Goal: Information Seeking & Learning: Compare options

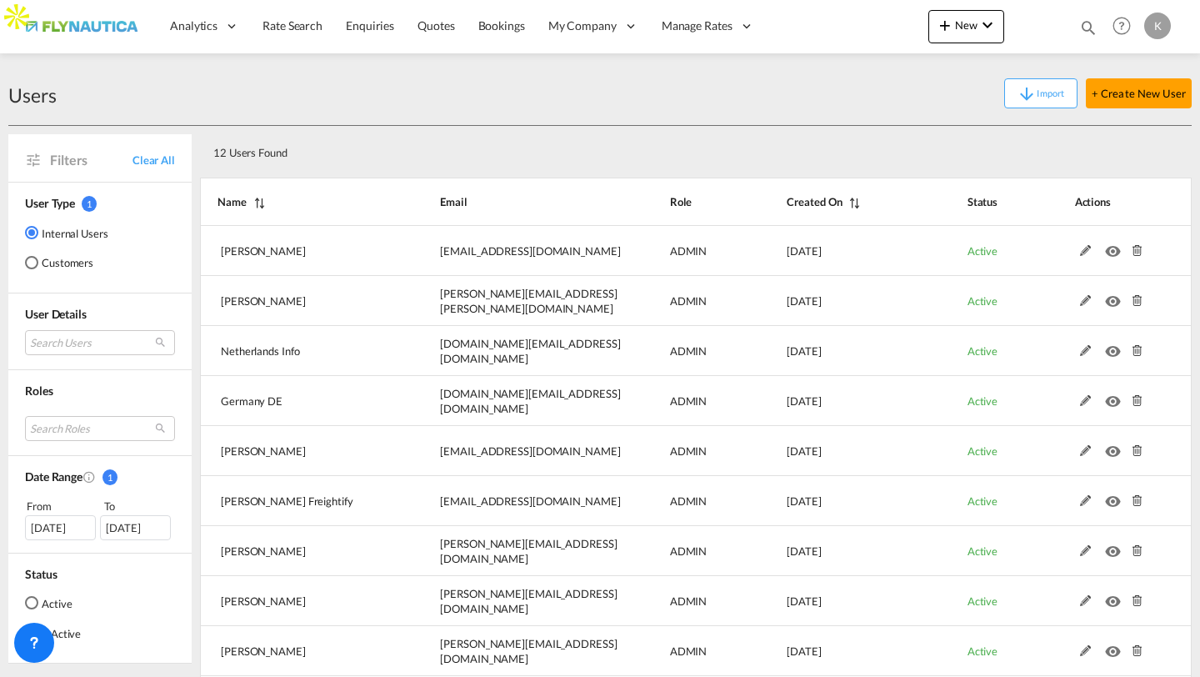
select select "25"
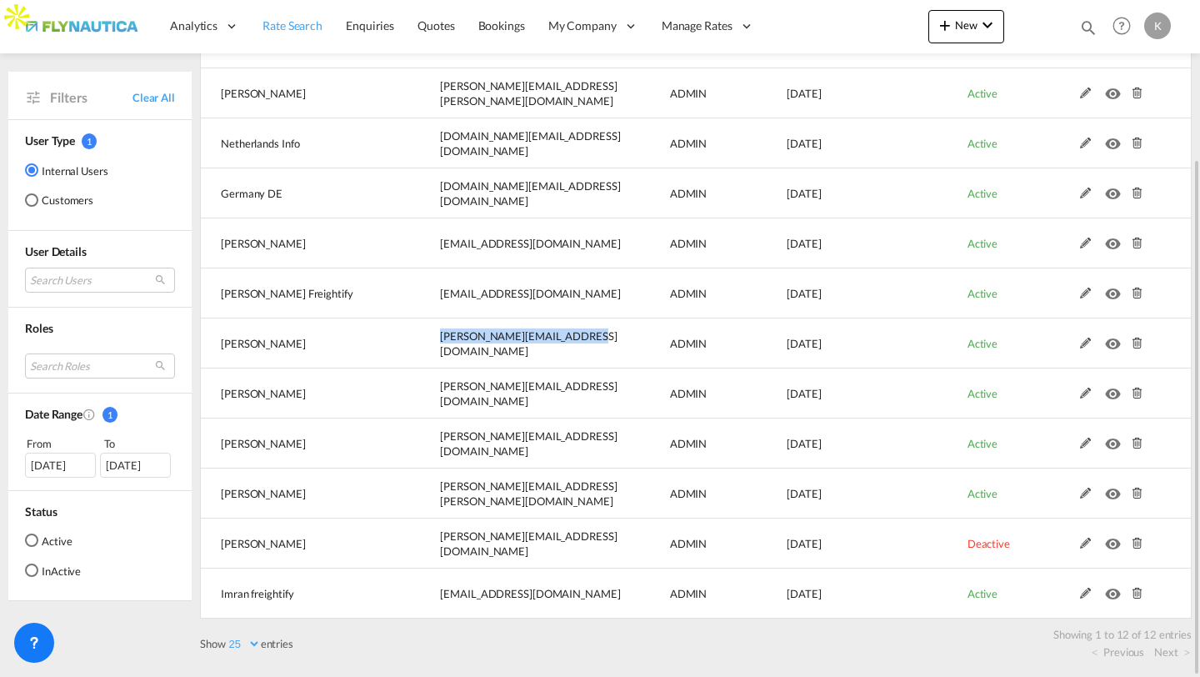
click at [306, 35] on link "Rate Search" at bounding box center [292, 26] width 83 height 54
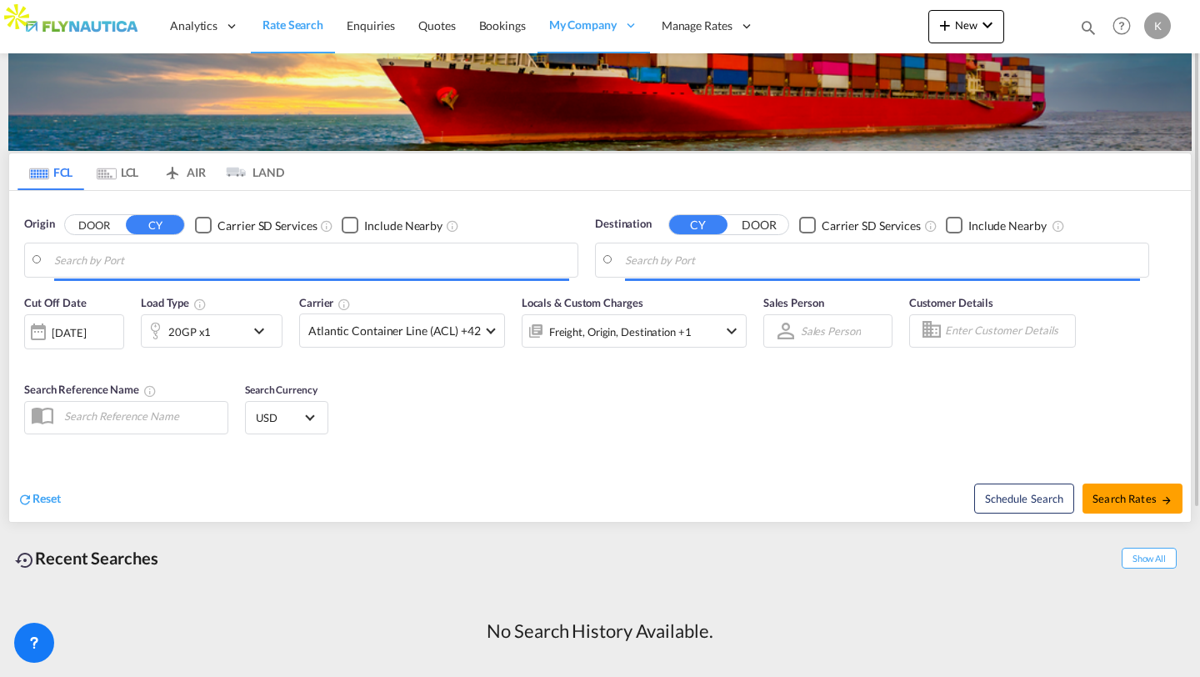
scroll to position [32, 0]
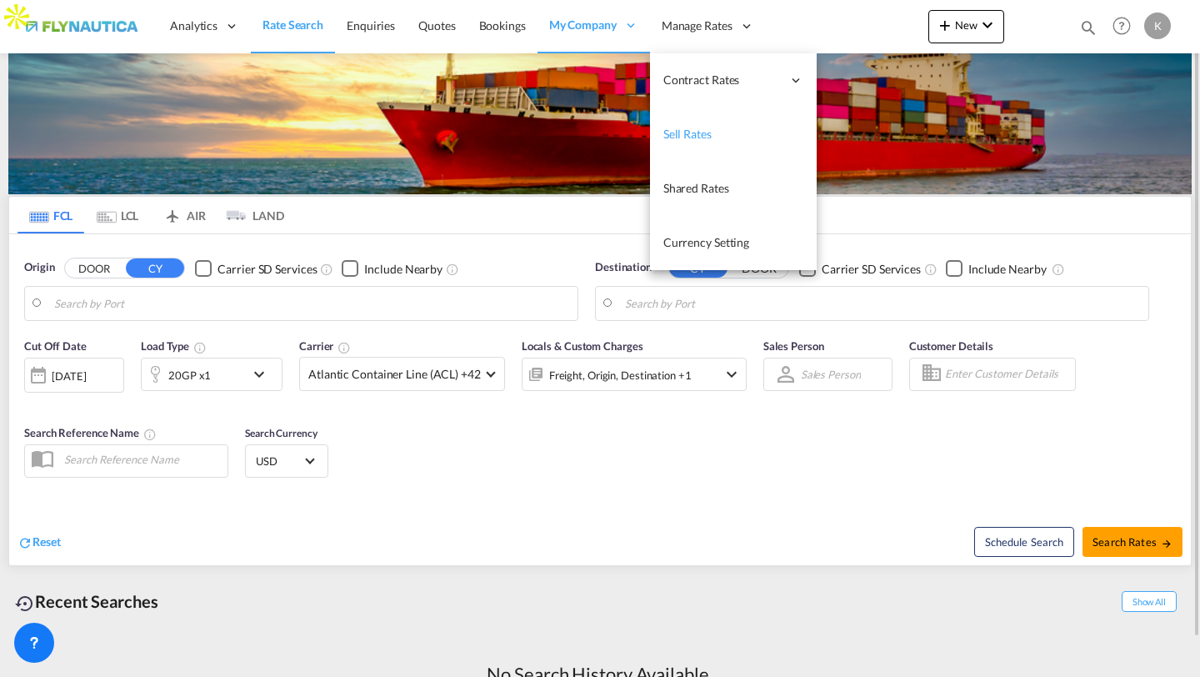
click at [697, 138] on span "Sell Rates" at bounding box center [687, 134] width 48 height 14
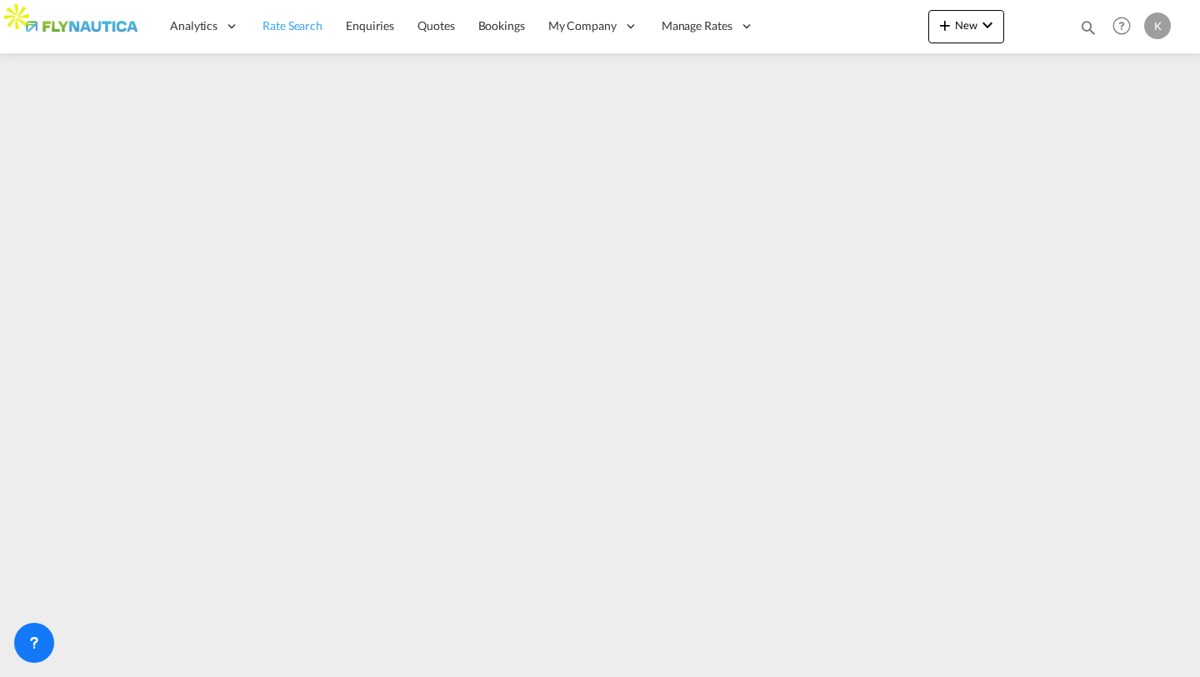
click at [322, 37] on link "Rate Search" at bounding box center [292, 26] width 83 height 54
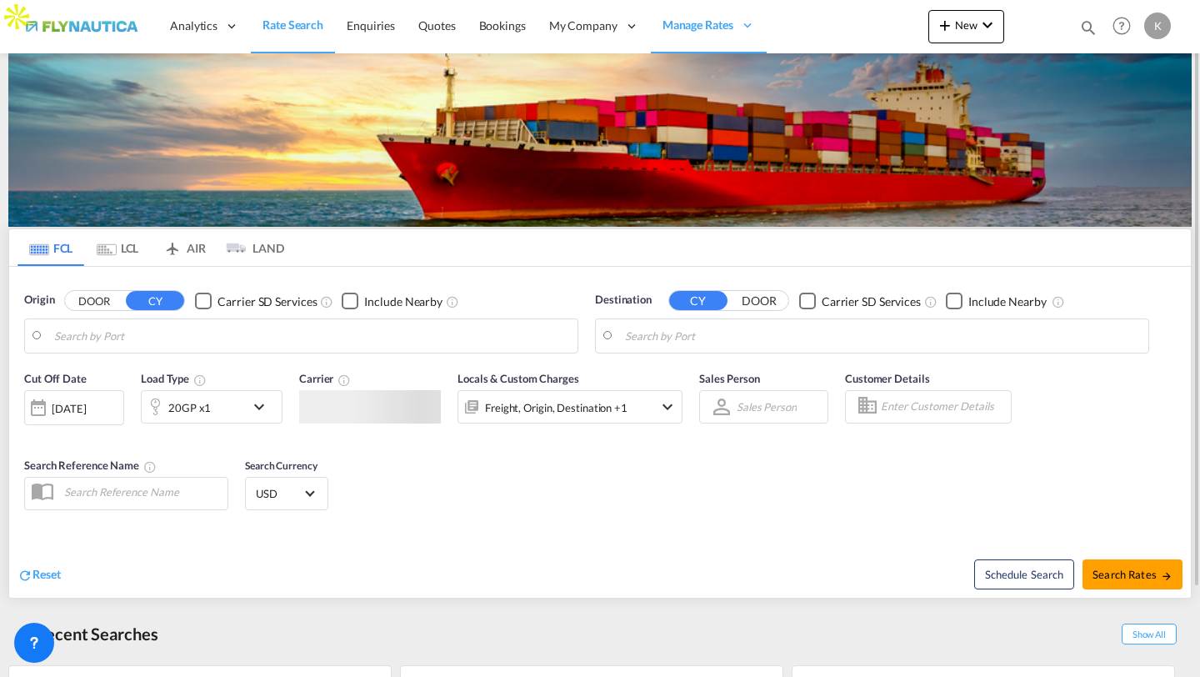
click at [132, 249] on md-tab-item "LCL" at bounding box center [117, 247] width 67 height 37
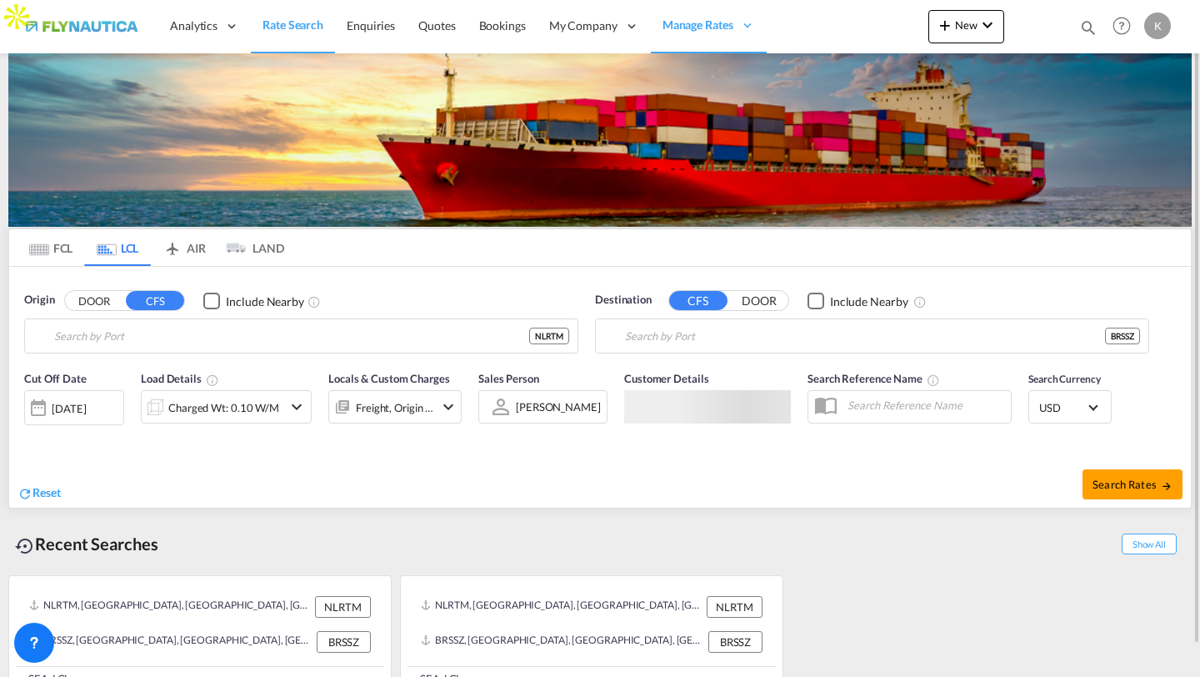
type input "[GEOGRAPHIC_DATA], NLRTM"
type input "[PERSON_NAME], BRSSZ"
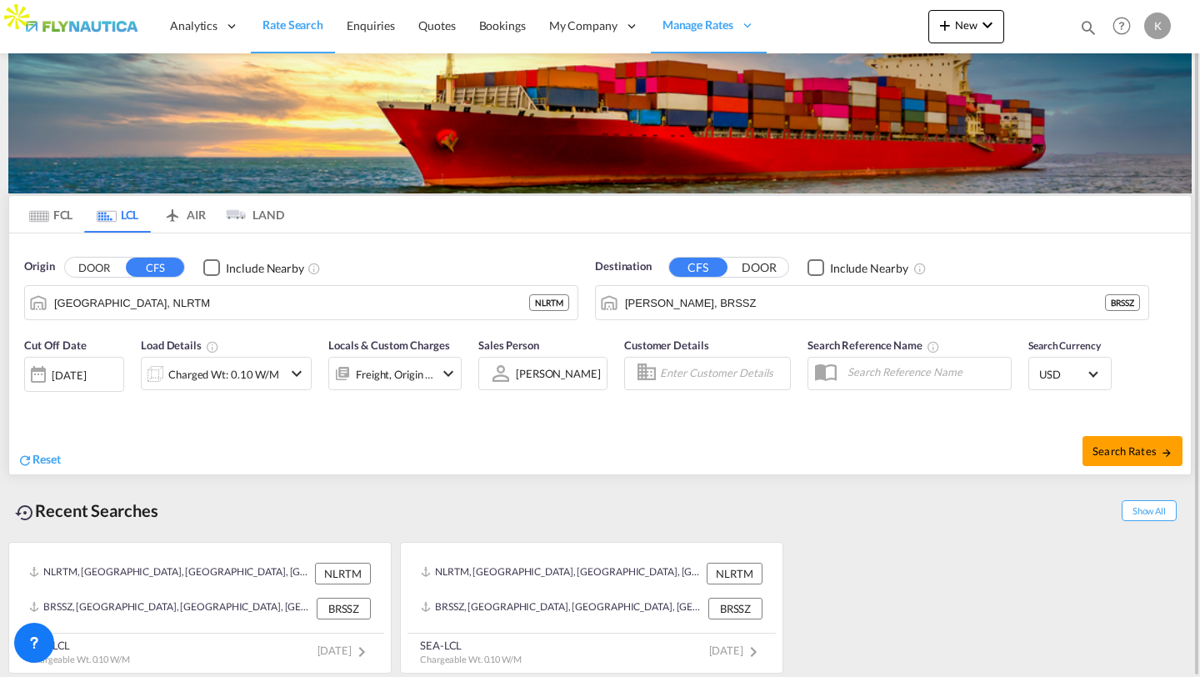
scroll to position [33, 0]
click at [537, 578] on div "NLRTM, [GEOGRAPHIC_DATA], [GEOGRAPHIC_DATA], [GEOGRAPHIC_DATA], [GEOGRAPHIC_DAT…" at bounding box center [562, 573] width 282 height 22
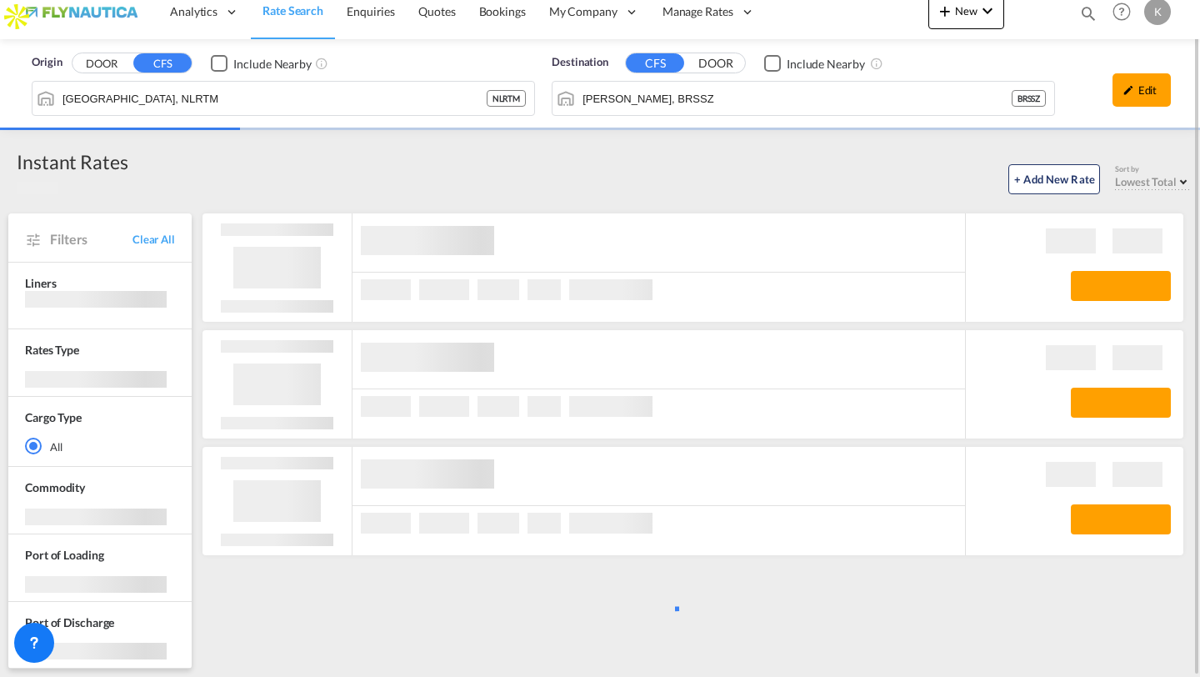
scroll to position [14, 0]
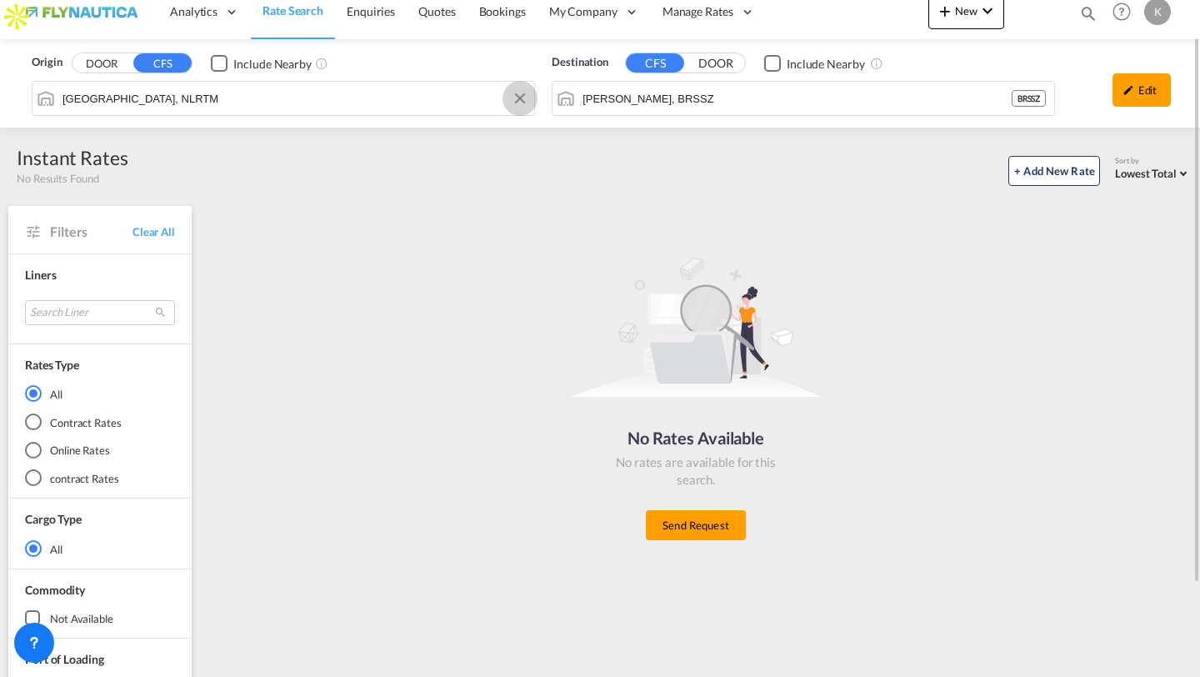
click at [520, 95] on button "Clear Input" at bounding box center [519, 98] width 25 height 25
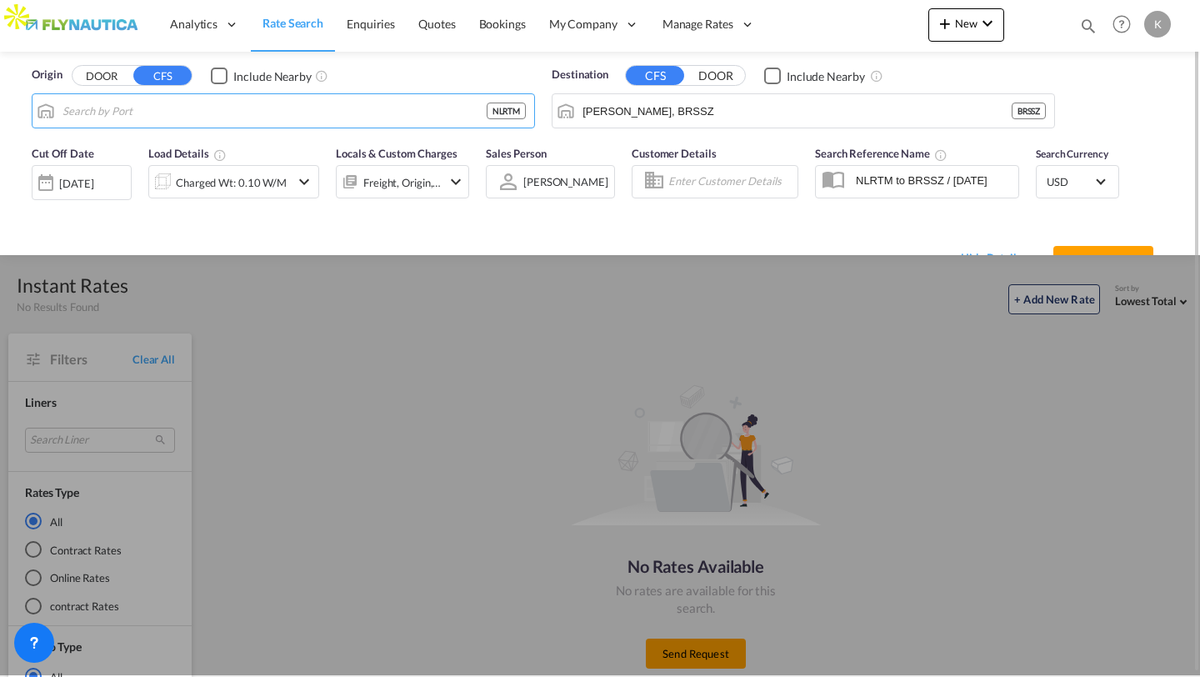
scroll to position [0, 0]
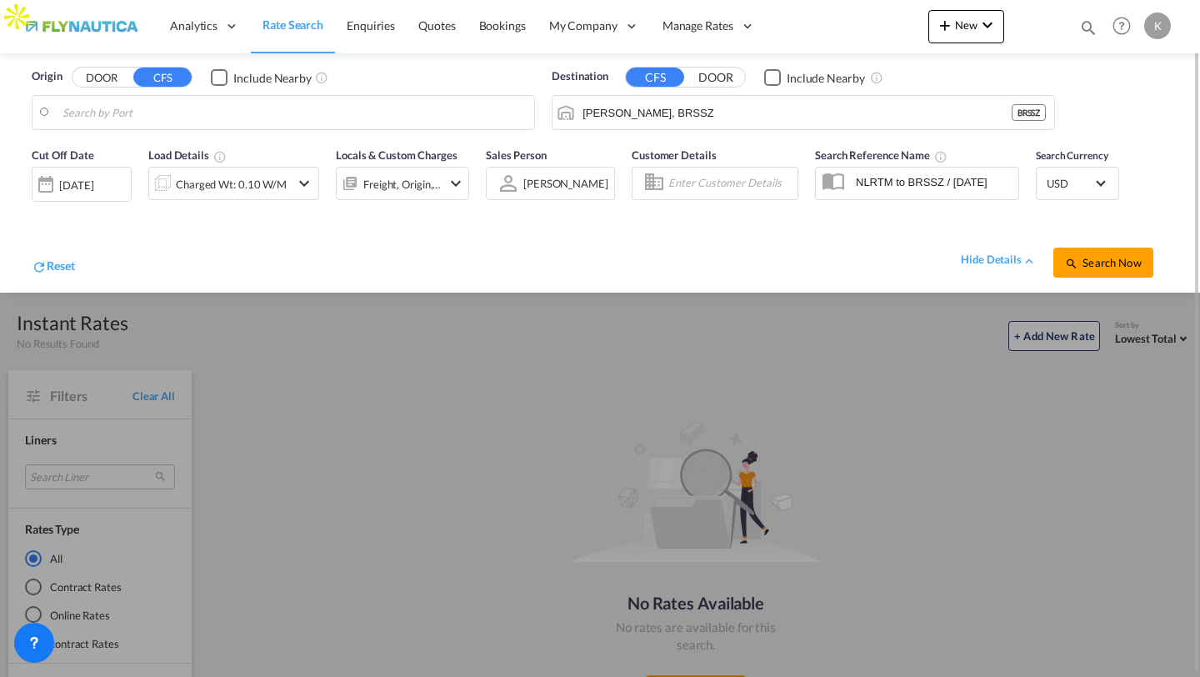
click at [282, 32] on span "Rate Search" at bounding box center [292, 25] width 61 height 17
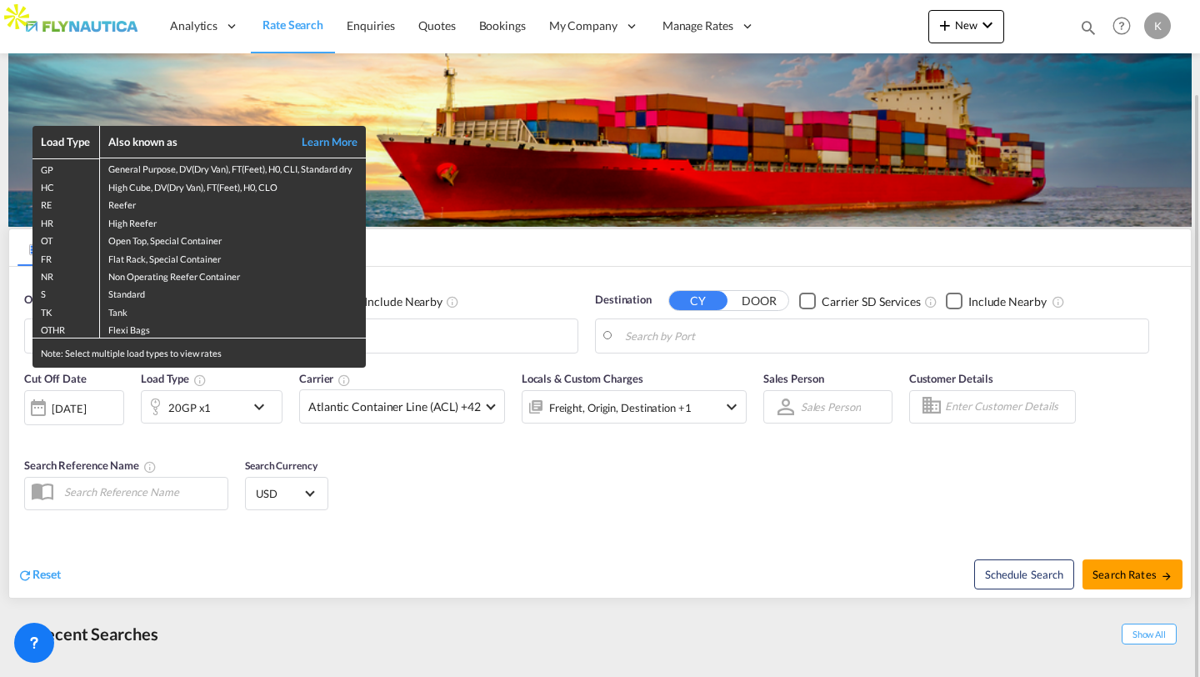
scroll to position [48, 0]
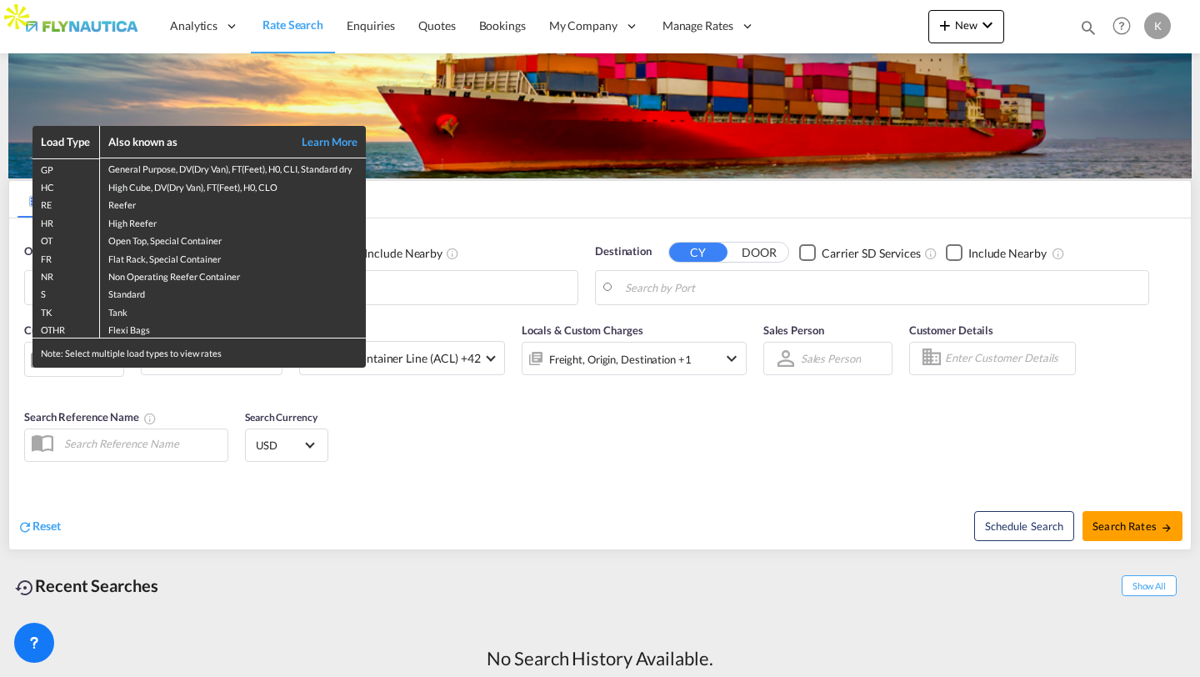
click at [432, 222] on div "Load Type Also known as Learn More GP General Purpose, DV(Dry Van), FT(Feet), H…" at bounding box center [600, 338] width 1200 height 677
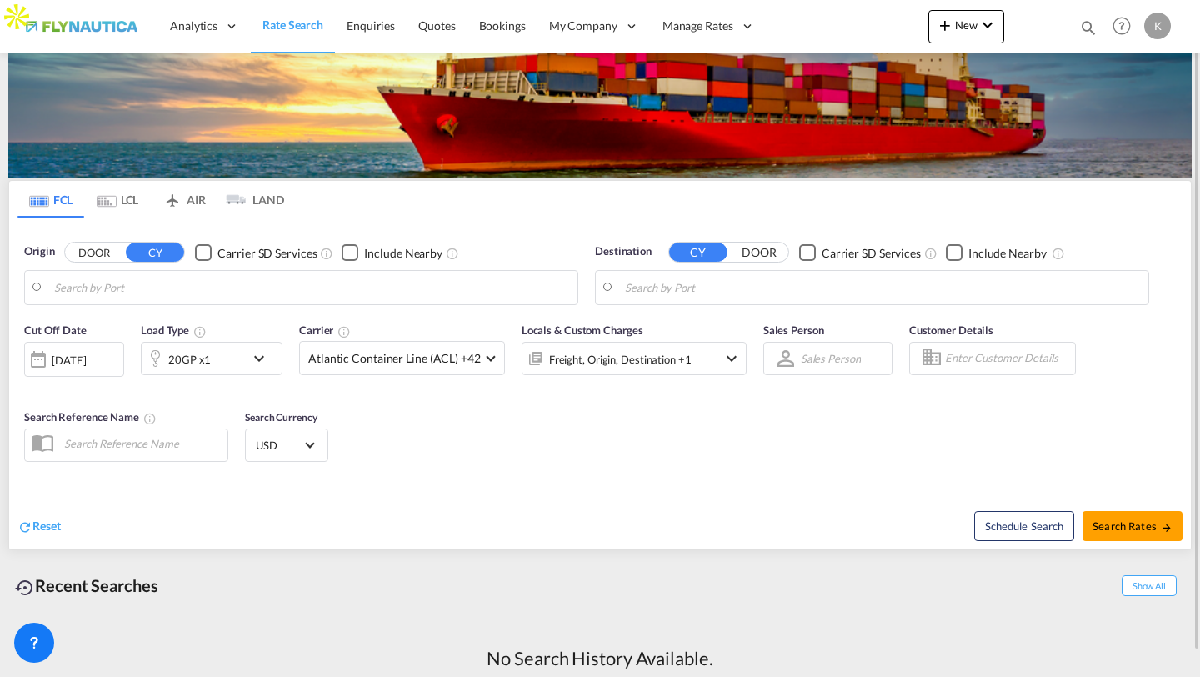
click at [130, 205] on md-tab-item "LCL" at bounding box center [117, 199] width 67 height 37
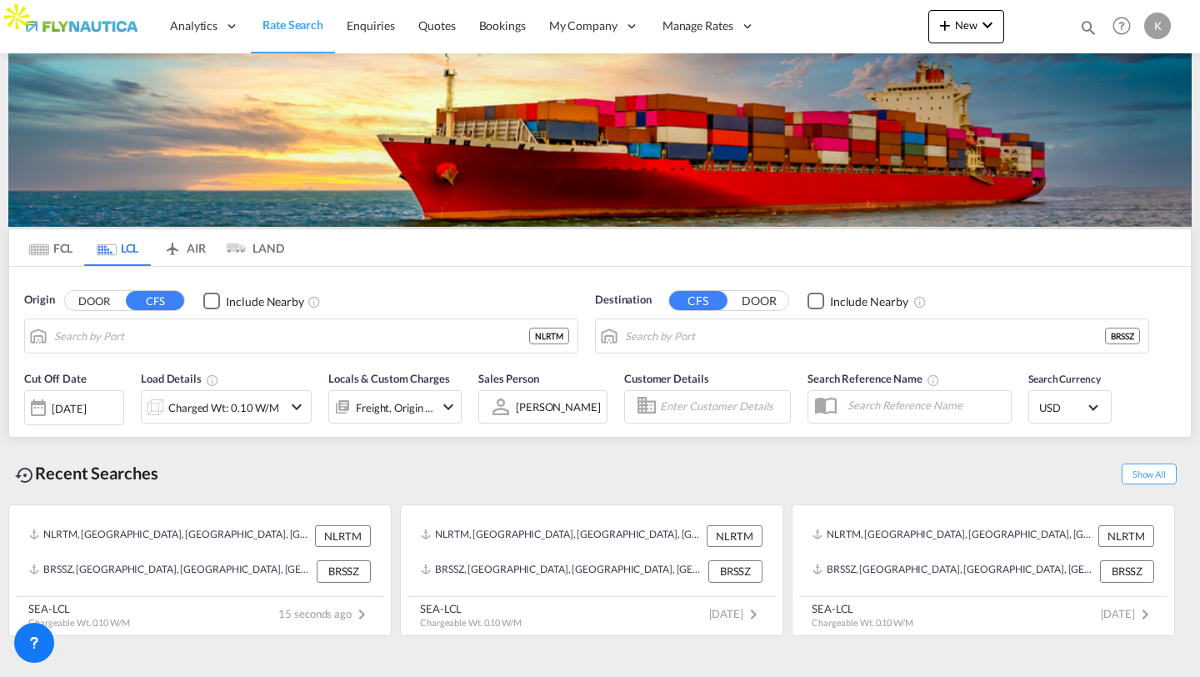
type input "[GEOGRAPHIC_DATA], NLRTM"
type input "[PERSON_NAME], BRSSZ"
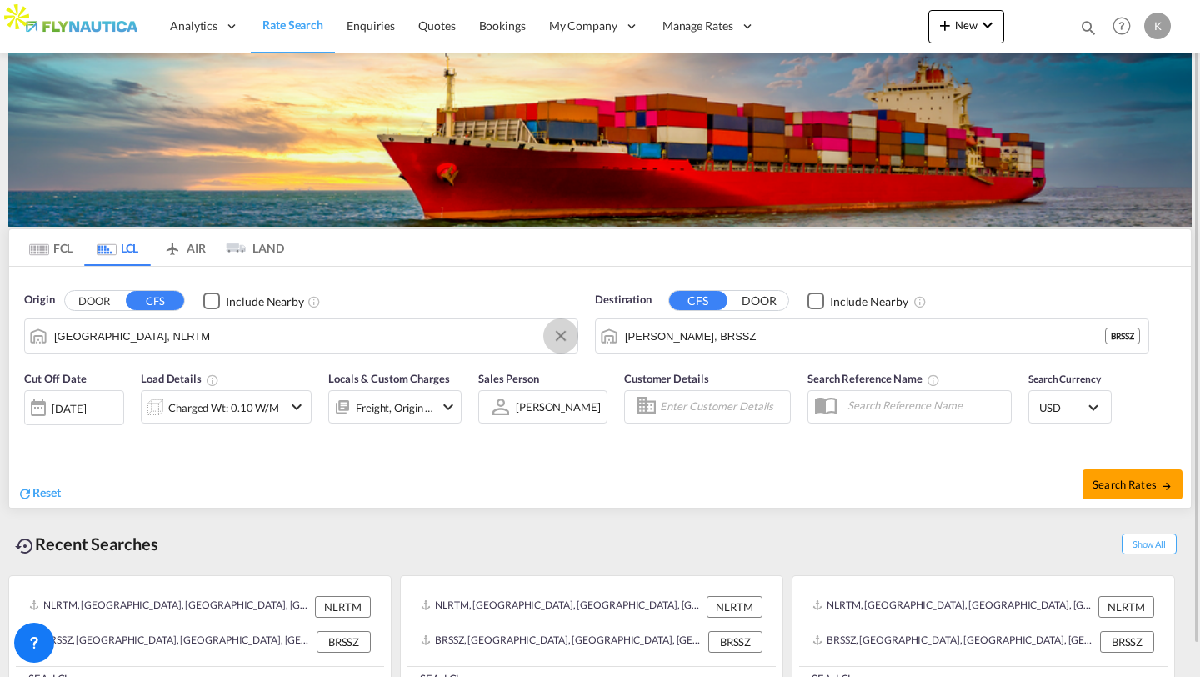
click at [572, 337] on button "Clear Input" at bounding box center [560, 335] width 25 height 25
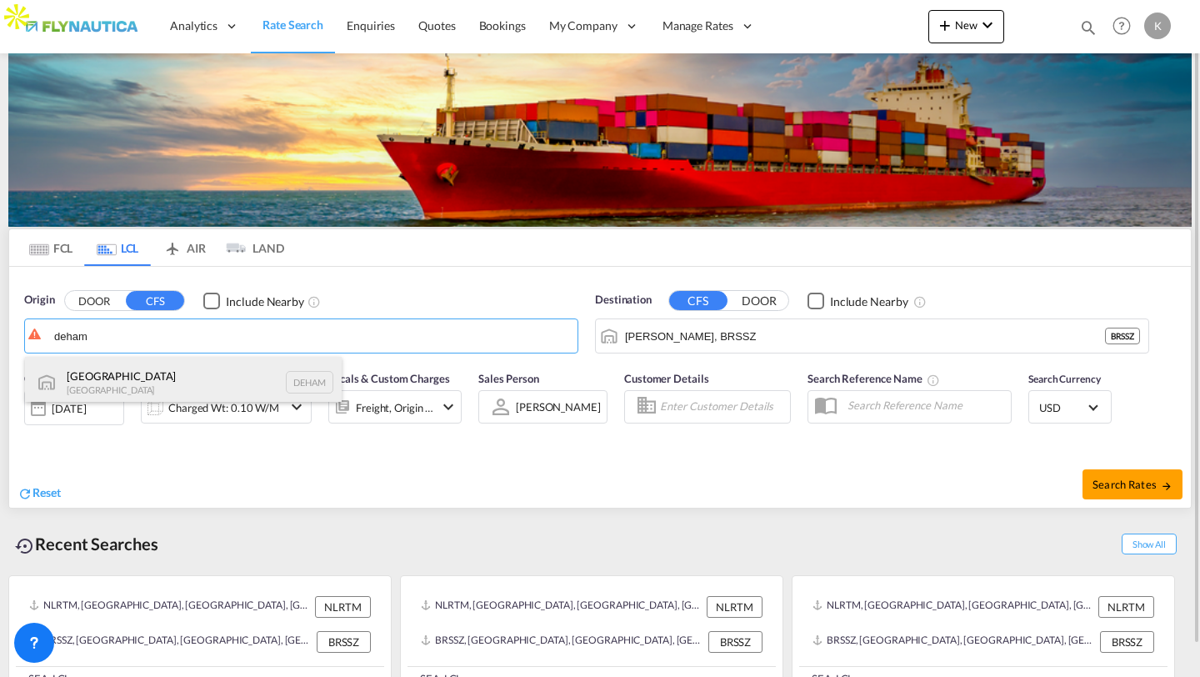
click at [249, 372] on div "[GEOGRAPHIC_DATA] [GEOGRAPHIC_DATA] DEHAM" at bounding box center [183, 382] width 317 height 50
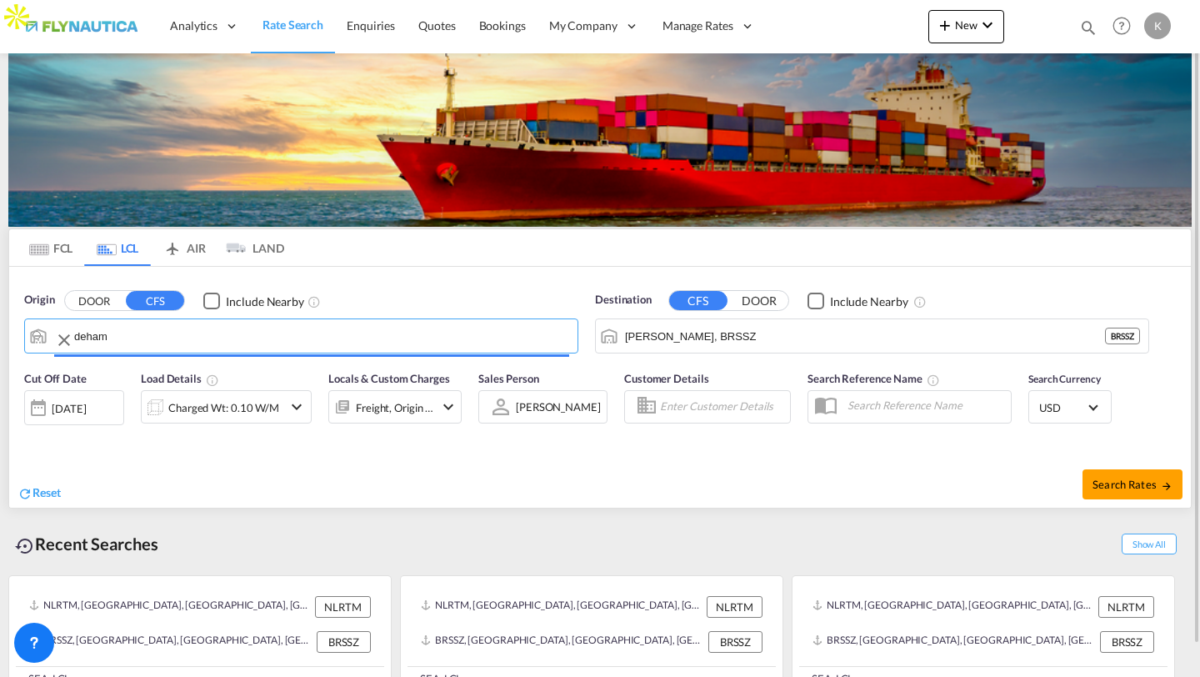
type input "[GEOGRAPHIC_DATA], [GEOGRAPHIC_DATA]"
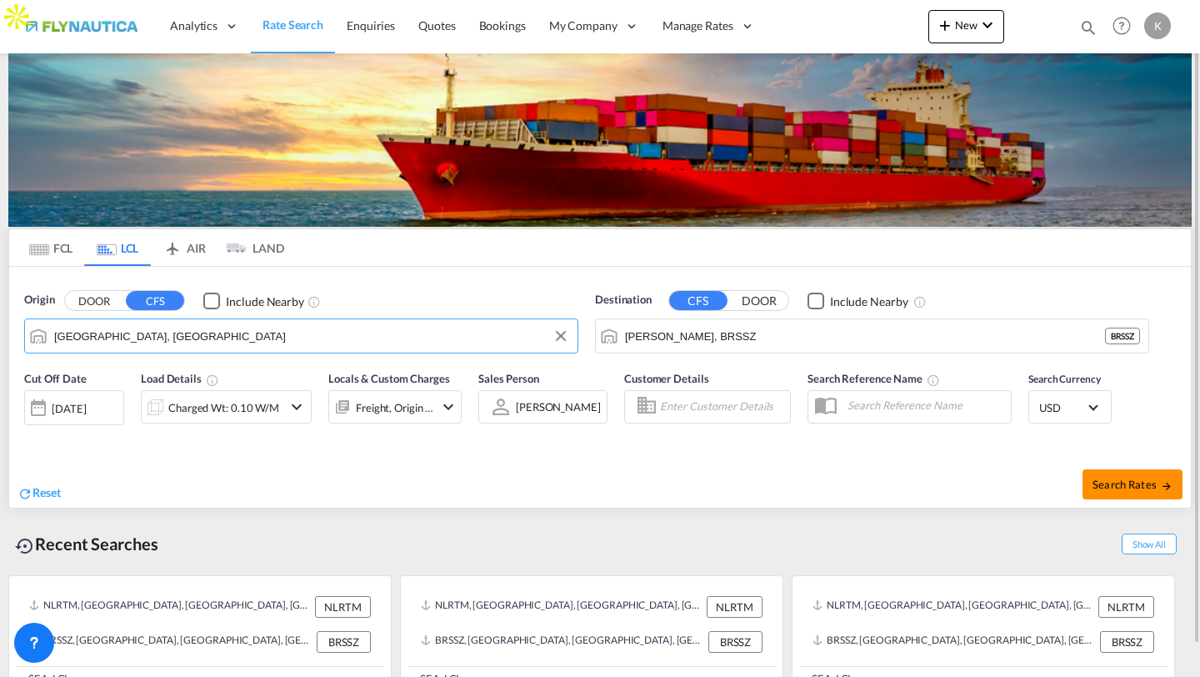
click at [1117, 484] on span "Search Rates" at bounding box center [1132, 483] width 80 height 13
type input "DEHAM to BRSSZ / [DATE]"
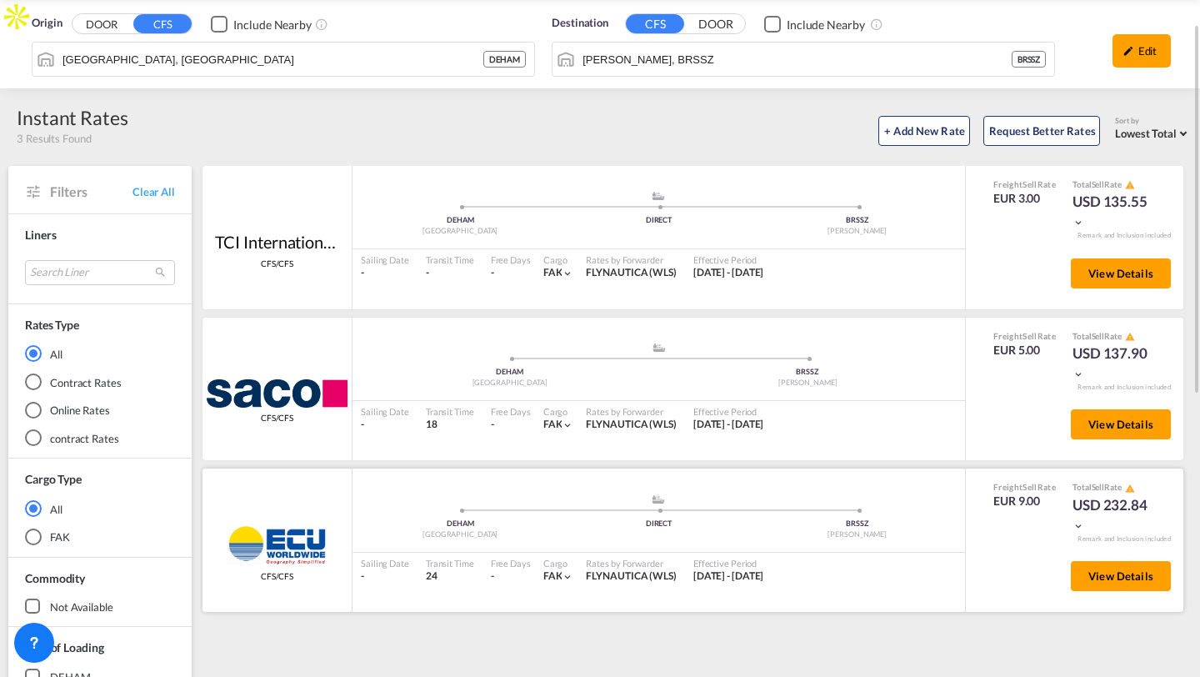
scroll to position [50, 0]
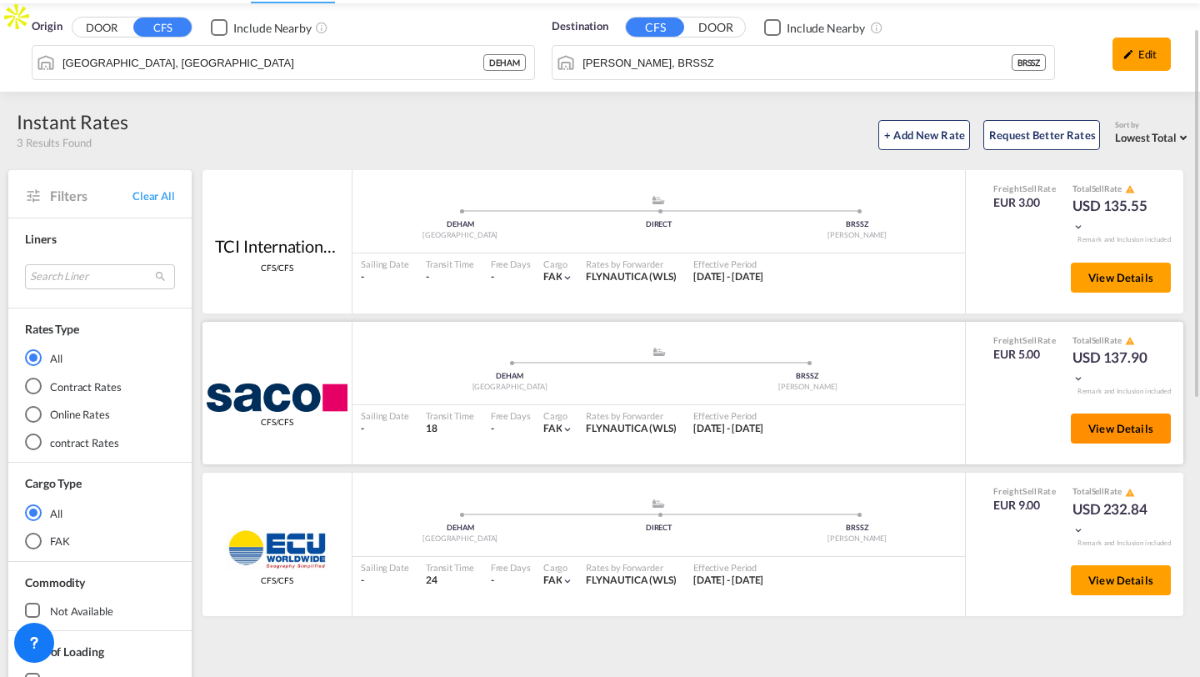
click at [1081, 435] on button "View Details" at bounding box center [1121, 428] width 100 height 30
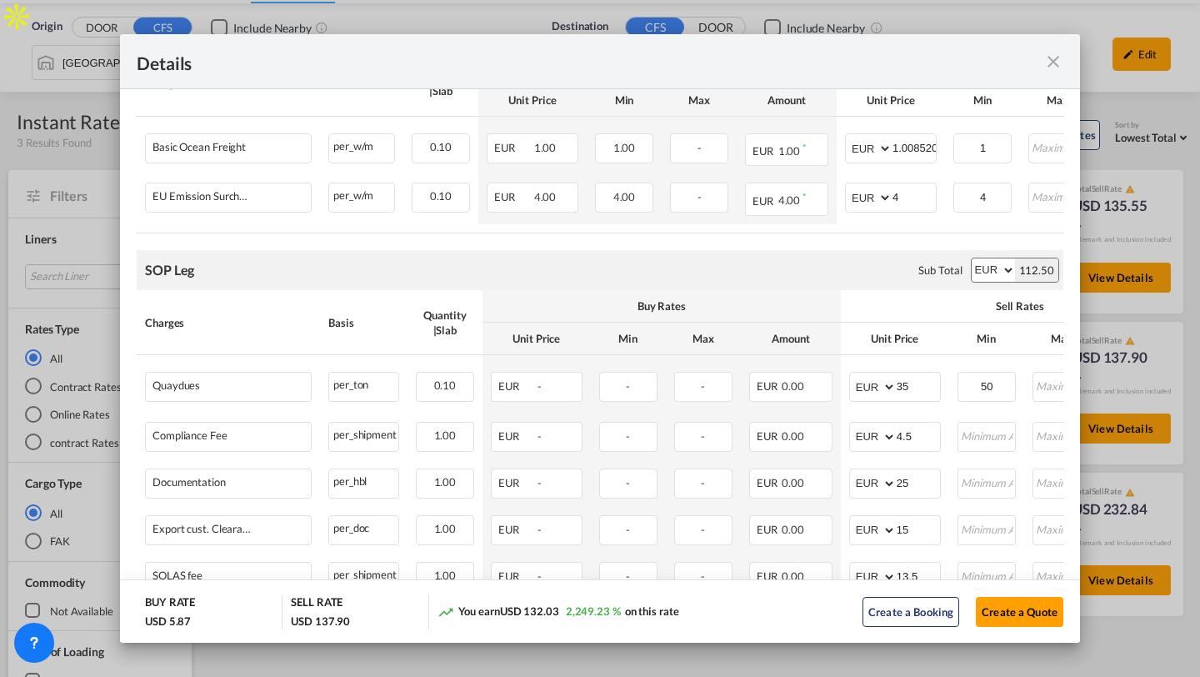
scroll to position [377, 0]
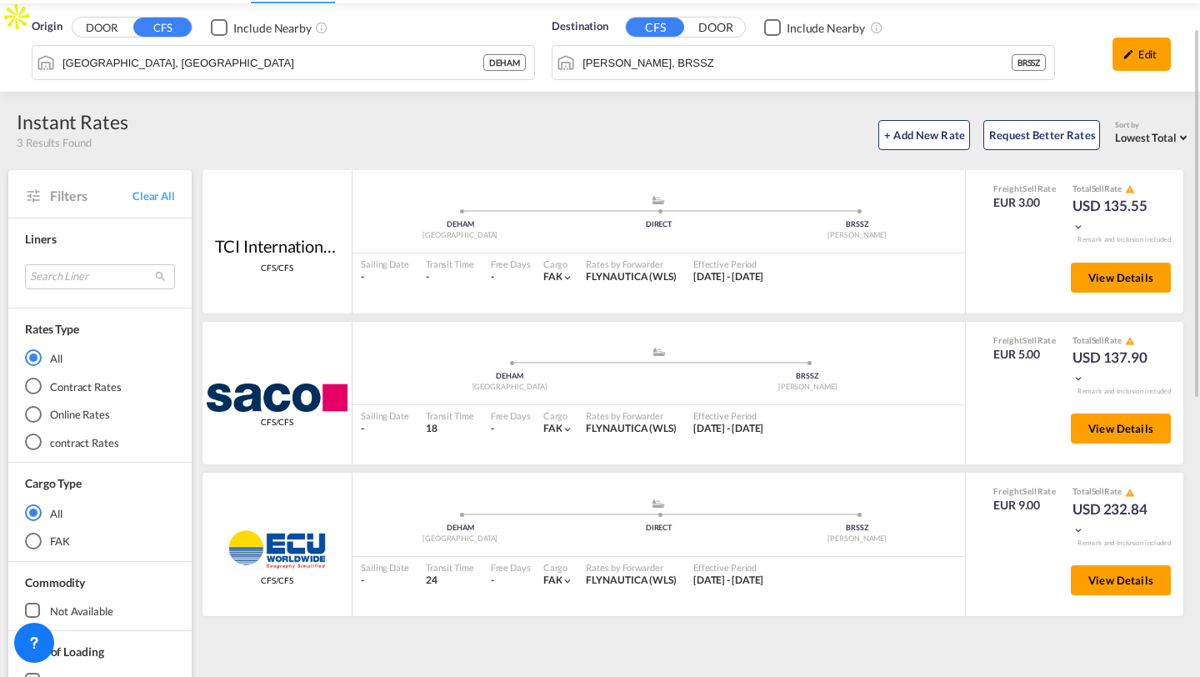
click at [110, 38] on div "Origin DOOR CFS Include Nearby [GEOGRAPHIC_DATA], [GEOGRAPHIC_DATA]" at bounding box center [283, 49] width 503 height 62
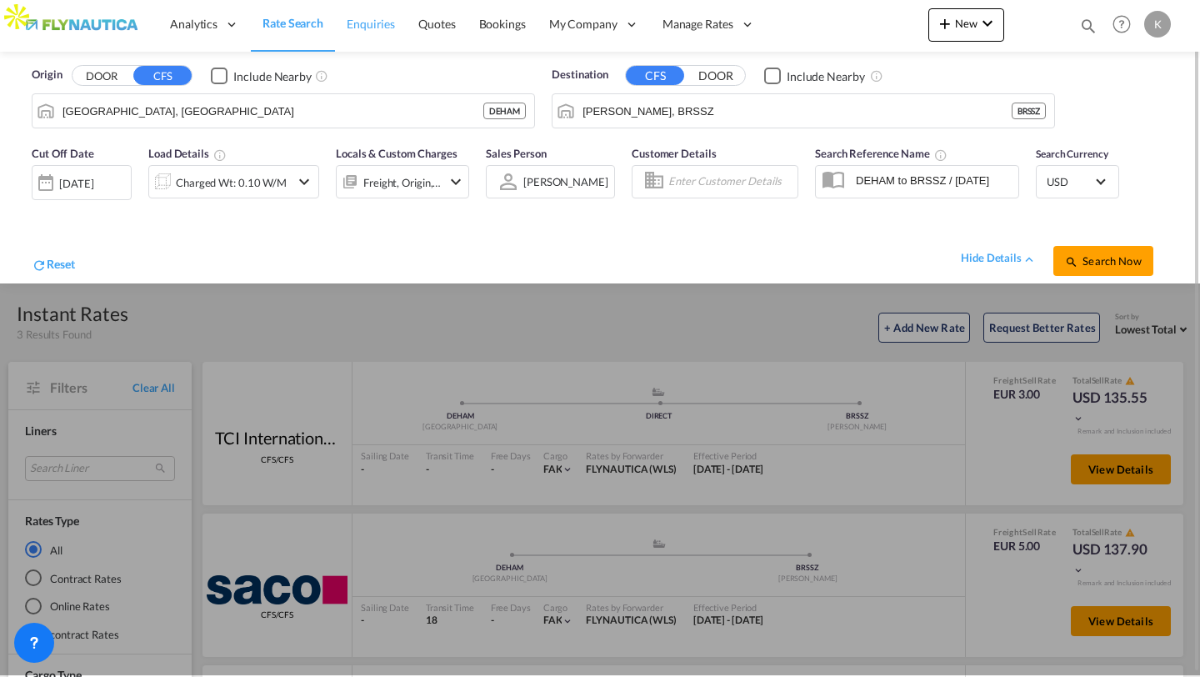
scroll to position [0, 0]
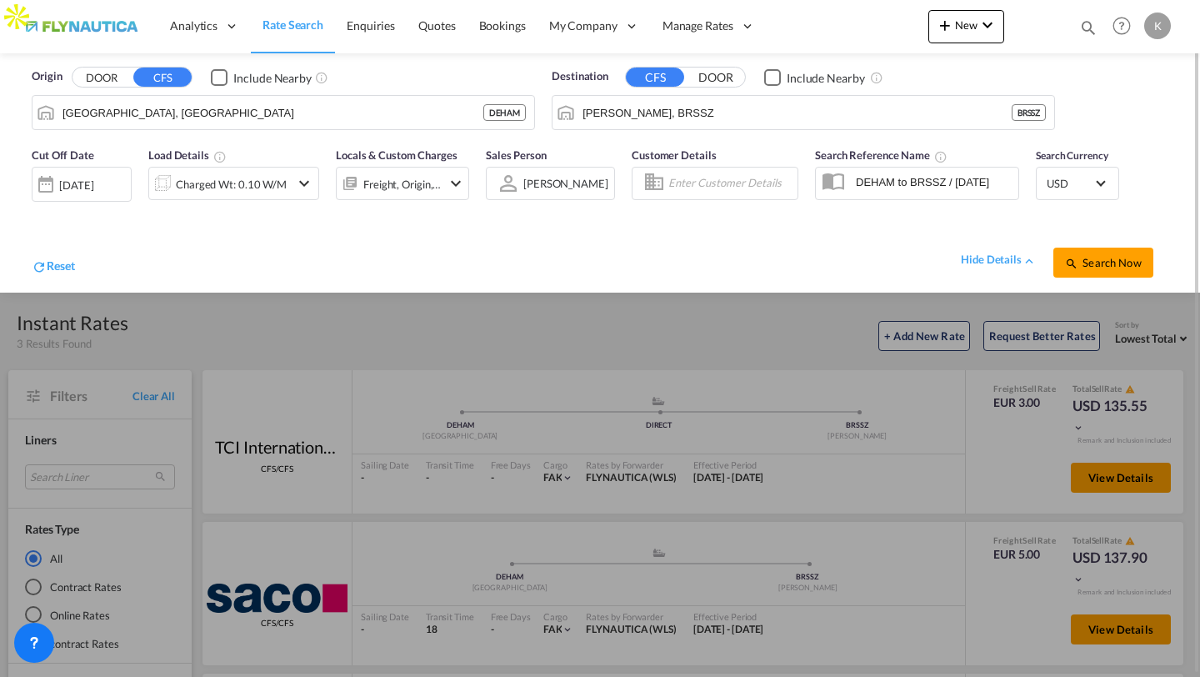
click at [103, 78] on button "DOOR" at bounding box center [101, 77] width 58 height 19
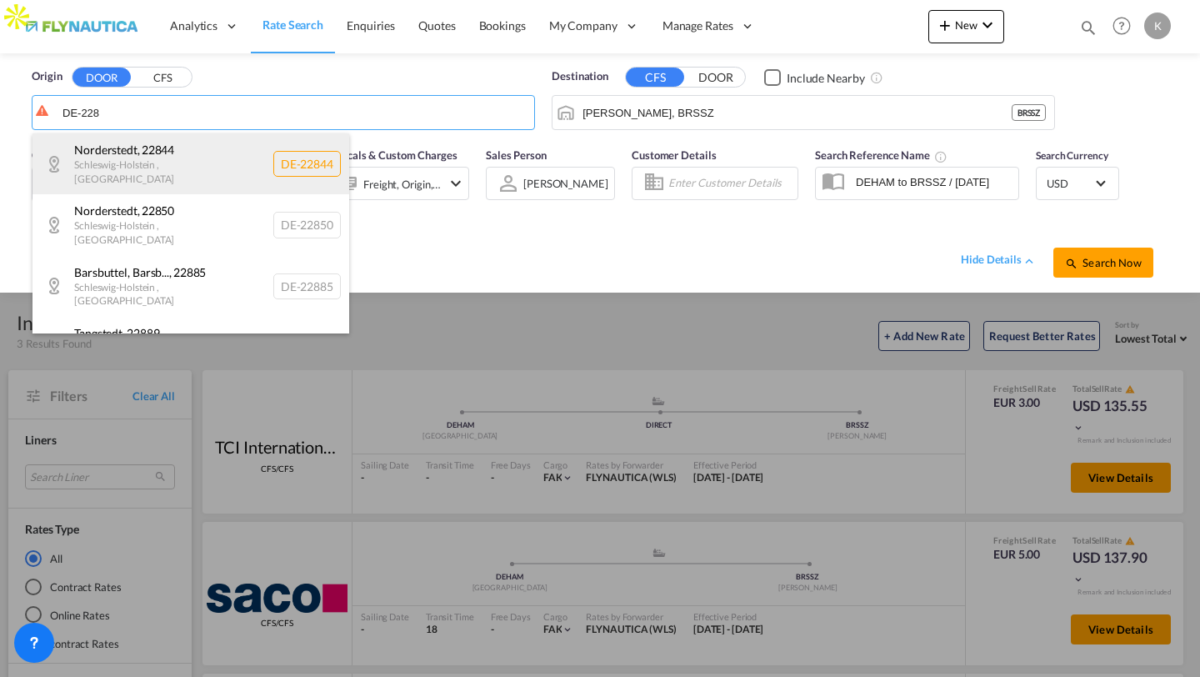
click at [129, 158] on div "[GEOGRAPHIC_DATA] , 22844 [GEOGRAPHIC_DATA] , [GEOGRAPHIC_DATA] DE-22844" at bounding box center [190, 163] width 317 height 61
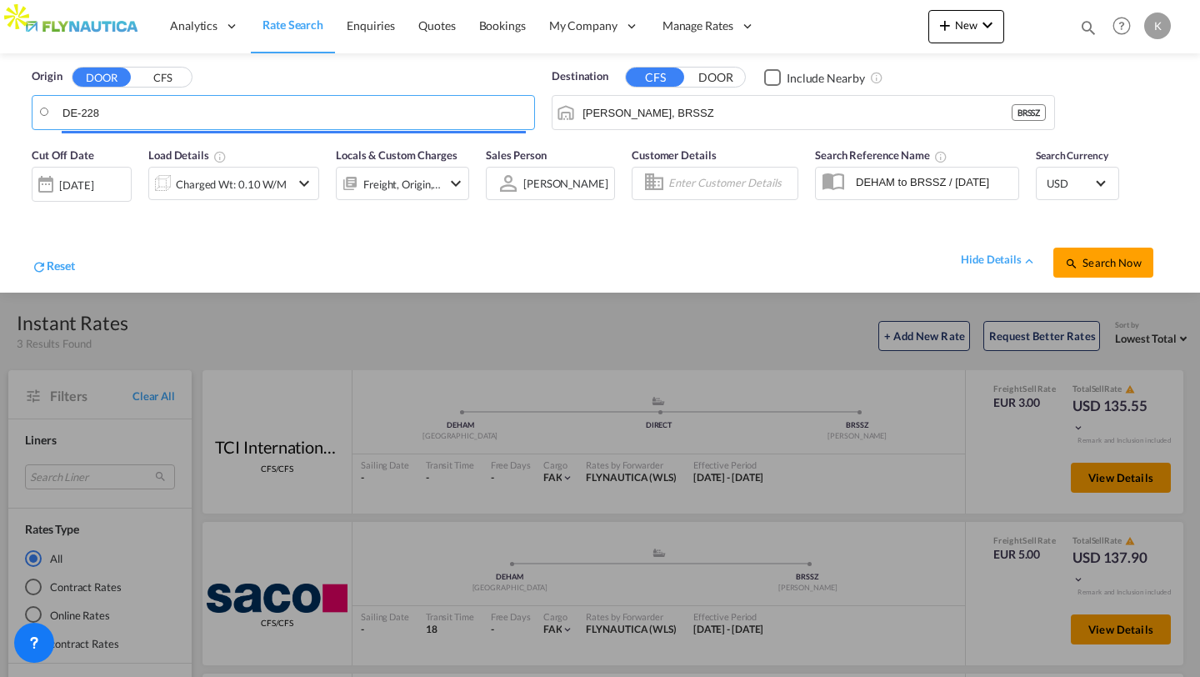
type input "DE-22844, [GEOGRAPHIC_DATA], [GEOGRAPHIC_DATA]"
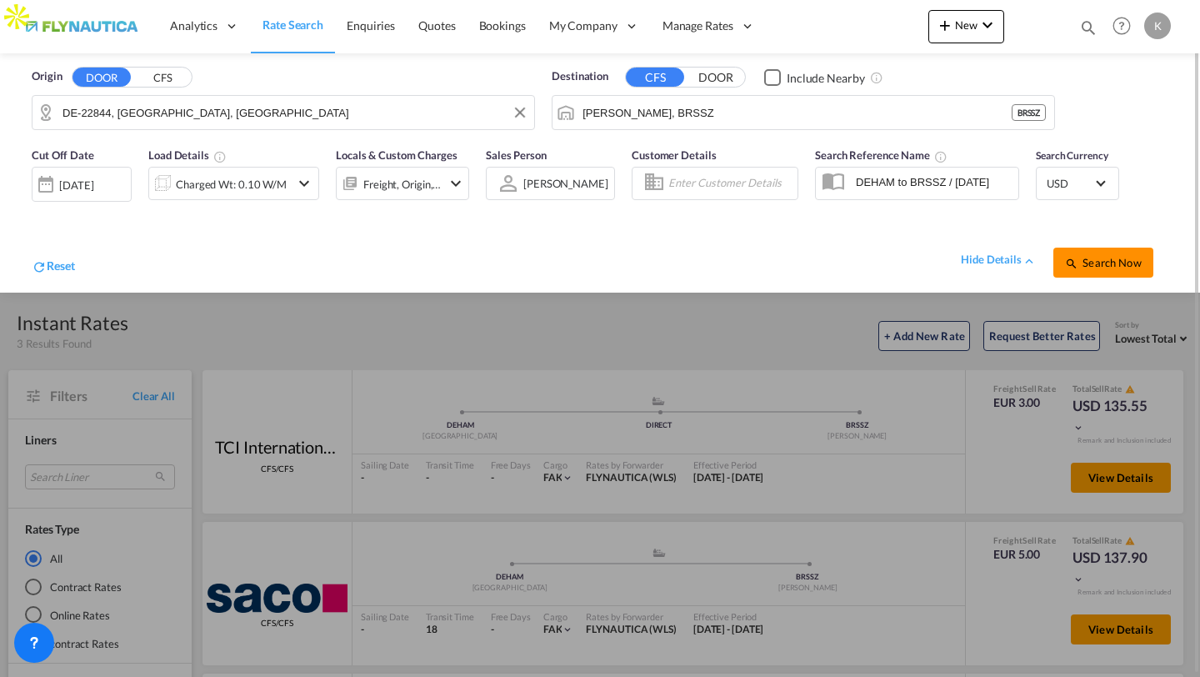
click at [1089, 256] on span "Search Now" at bounding box center [1103, 262] width 76 height 13
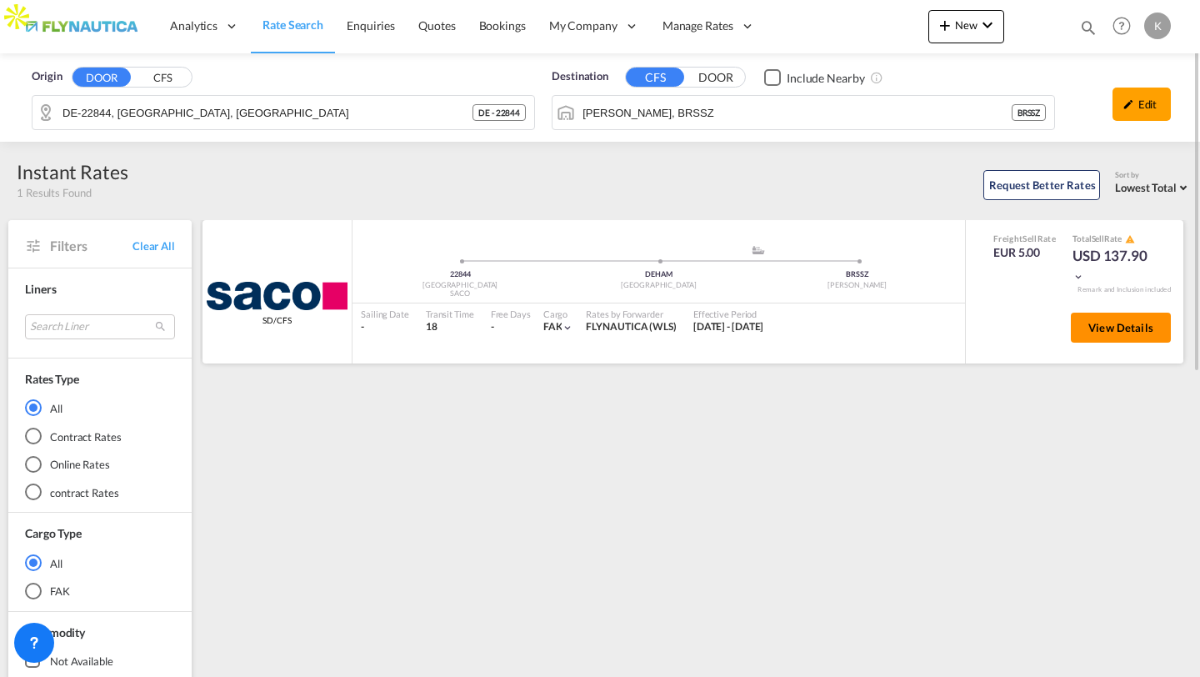
click at [1120, 327] on span "View Details" at bounding box center [1120, 327] width 65 height 13
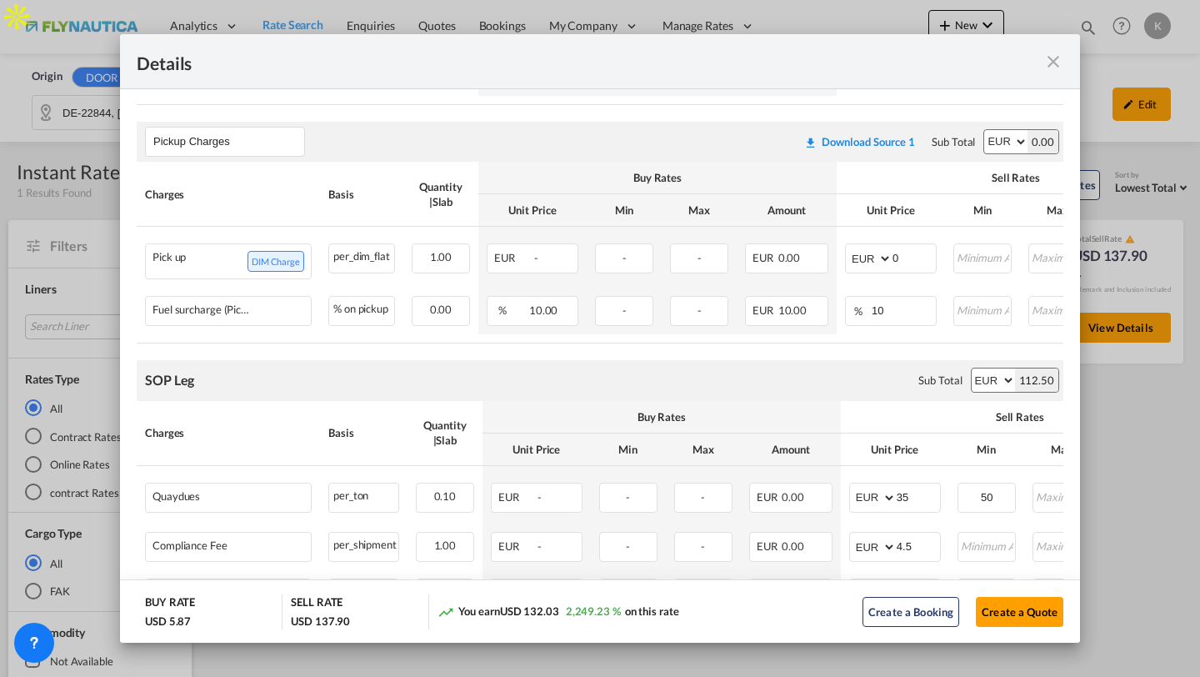
scroll to position [524, 0]
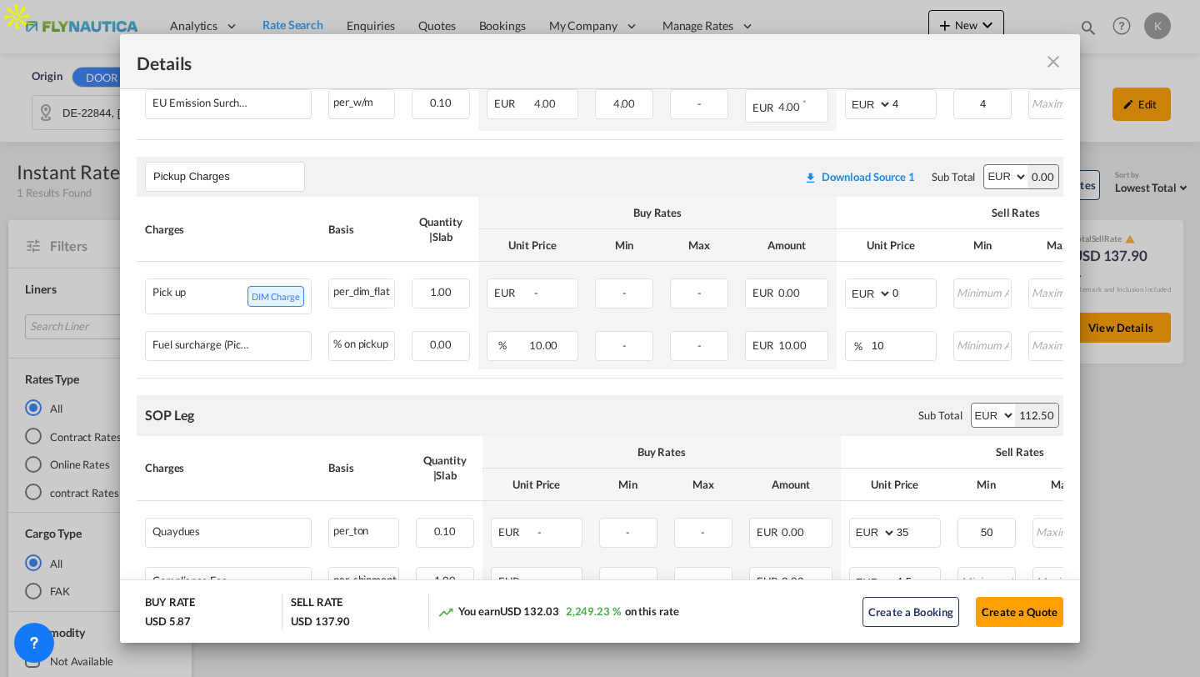
click at [1052, 59] on md-icon "icon-close fg-AAA8AD m-0 cursor" at bounding box center [1053, 62] width 20 height 20
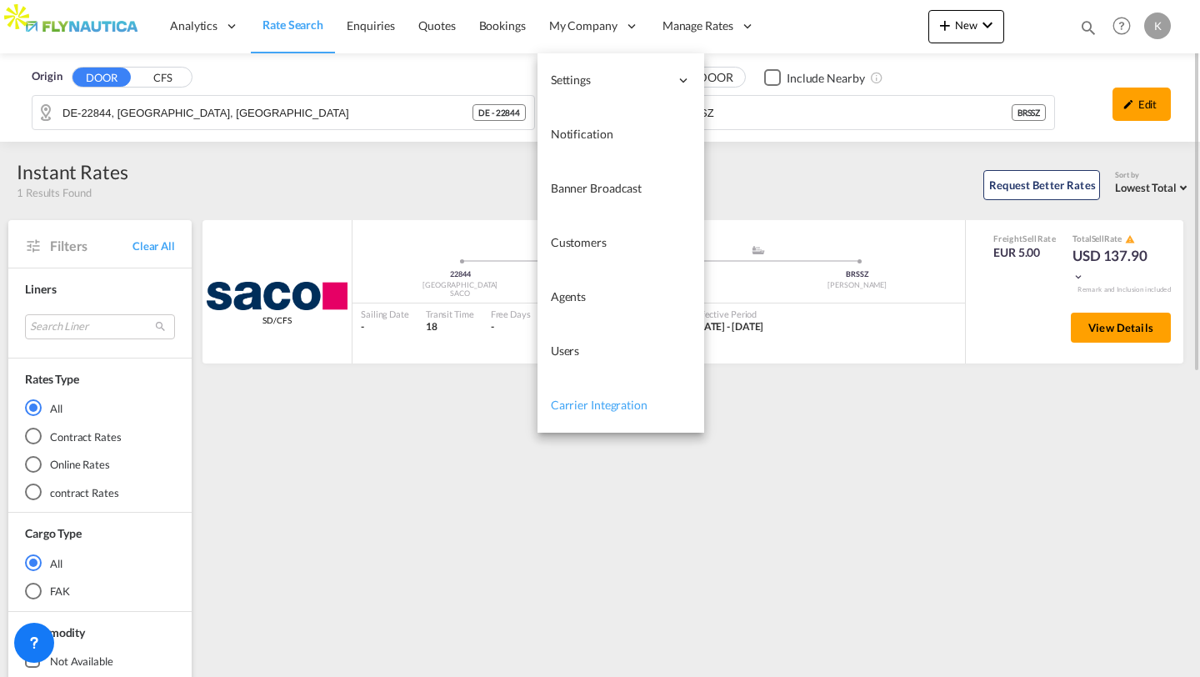
click at [590, 397] on span "Carrier Integration" at bounding box center [599, 404] width 97 height 14
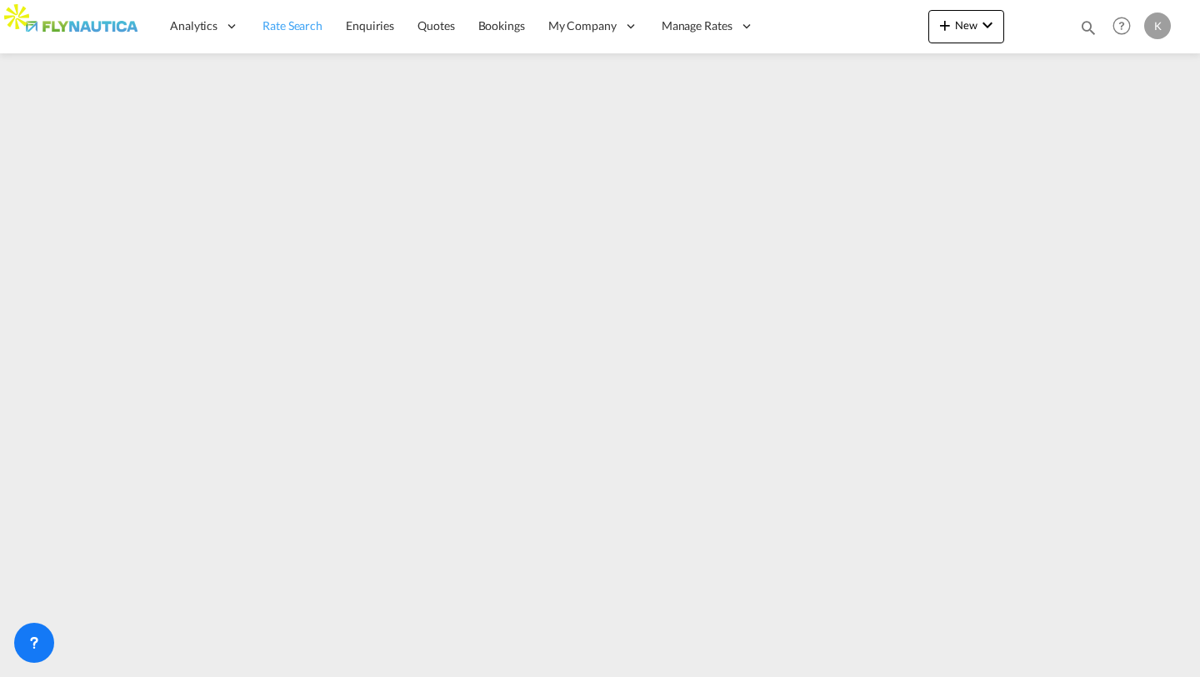
click at [283, 48] on link "Rate Search" at bounding box center [292, 26] width 83 height 54
